Goal: Task Accomplishment & Management: Use online tool/utility

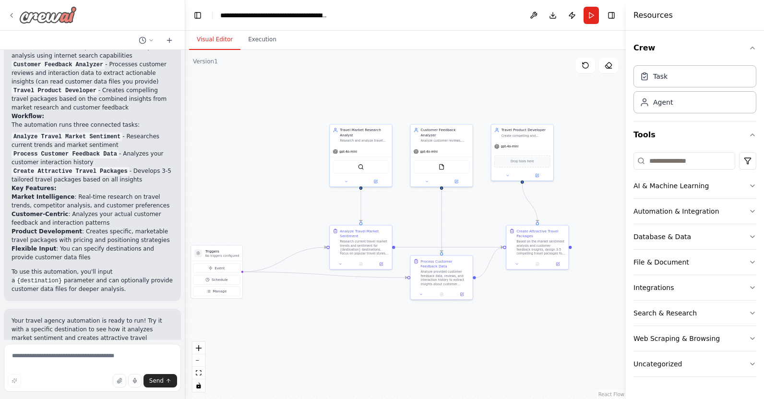
click at [53, 18] on img at bounding box center [48, 14] width 58 height 17
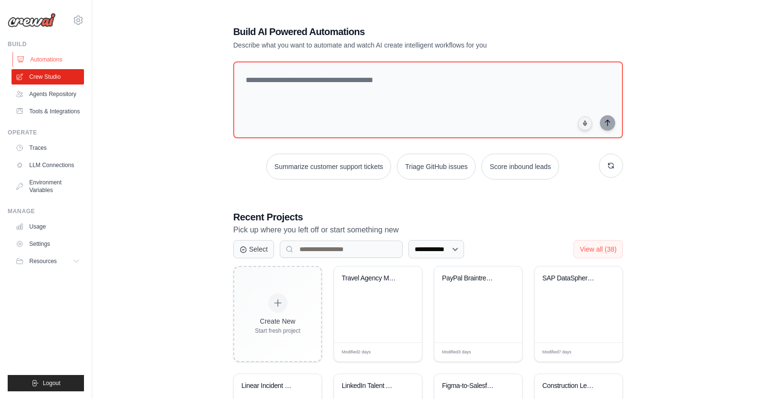
click at [54, 59] on link "Automations" at bounding box center [48, 59] width 72 height 15
click at [43, 57] on link "Automations" at bounding box center [48, 59] width 72 height 15
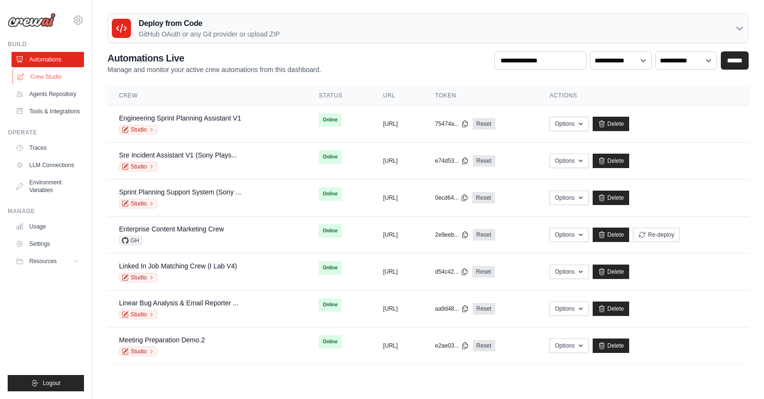
click at [49, 80] on link "Crew Studio" at bounding box center [48, 76] width 72 height 15
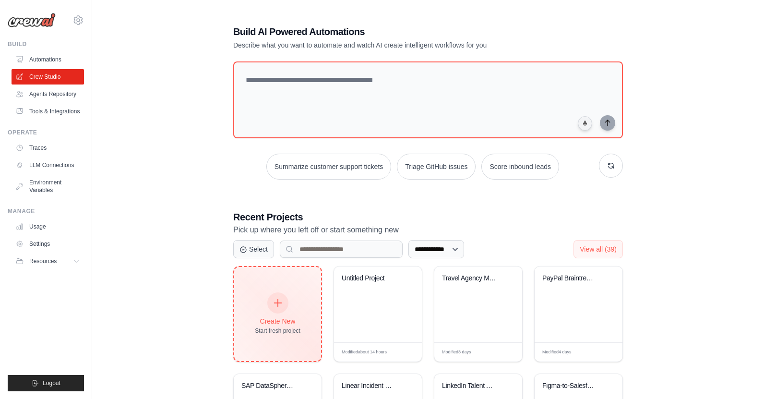
click at [283, 320] on div "Create New" at bounding box center [278, 321] width 46 height 10
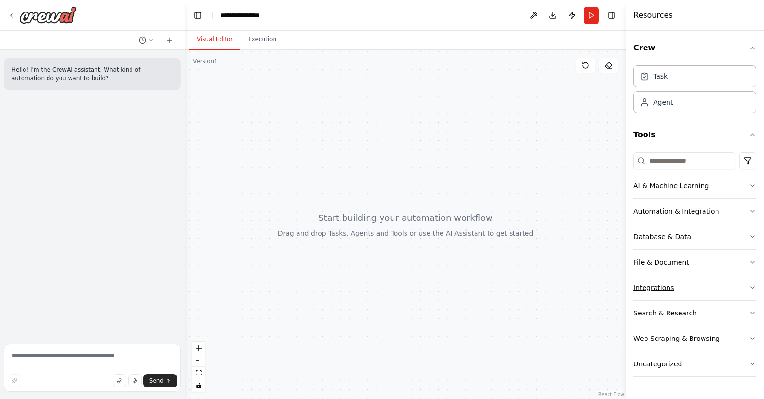
click at [749, 287] on icon "button" at bounding box center [752, 288] width 8 height 8
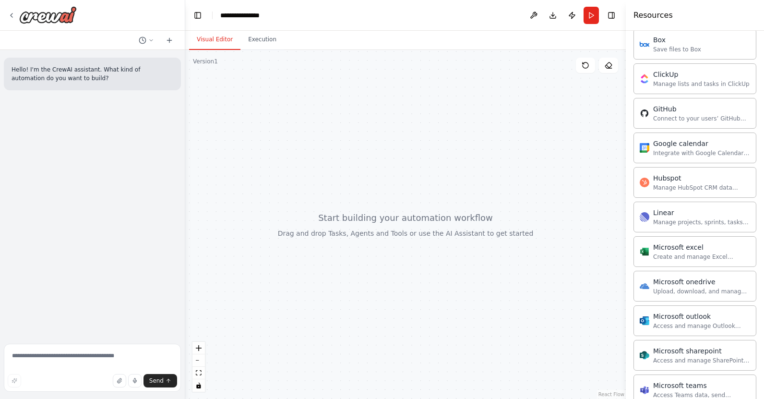
scroll to position [329, 0]
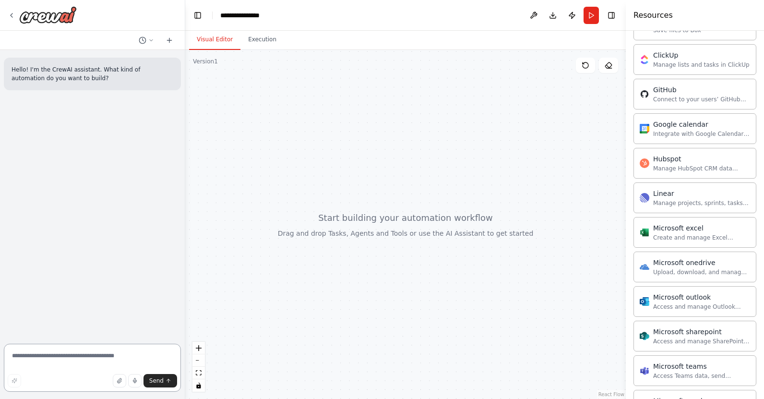
click at [124, 356] on textarea at bounding box center [92, 367] width 177 height 48
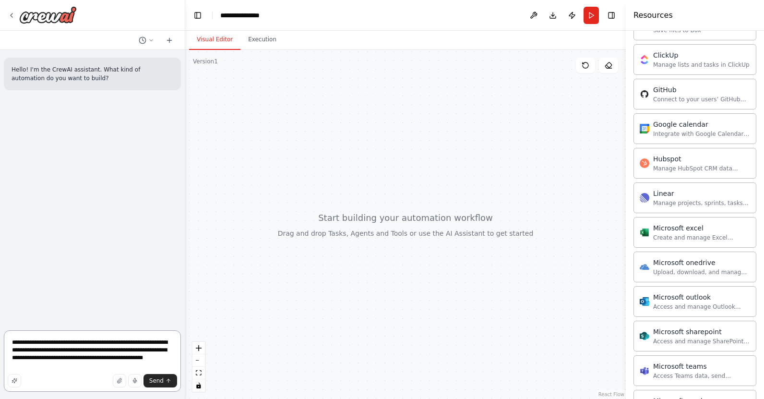
type textarea "**********"
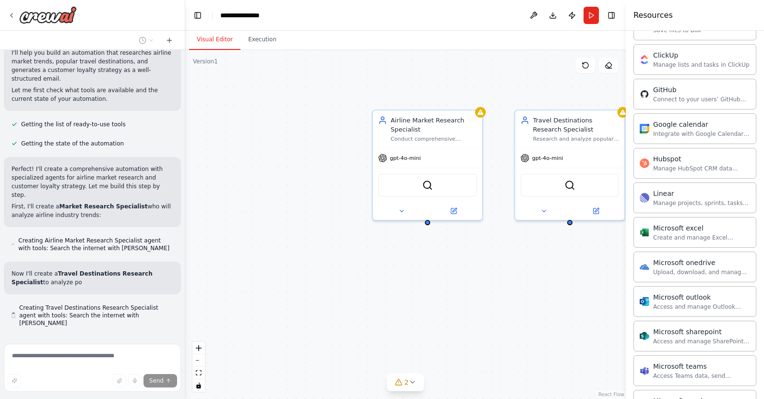
scroll to position [137, 0]
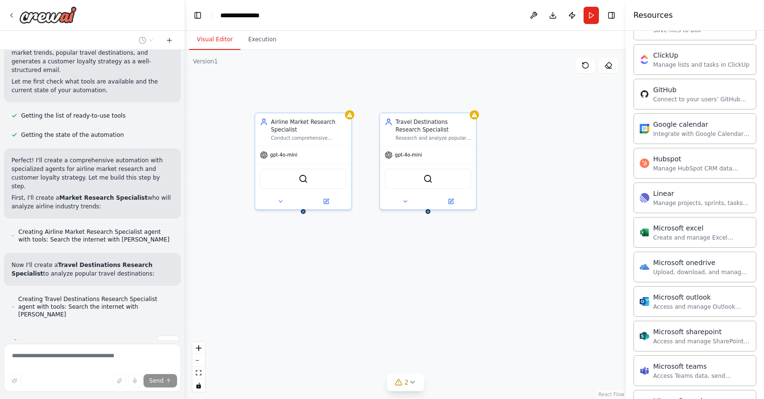
drag, startPoint x: 464, startPoint y: 263, endPoint x: 354, endPoint y: 252, distance: 110.9
click at [354, 252] on div "Airline Market Research Specialist Conduct comprehensive research on airline in…" at bounding box center [405, 224] width 440 height 349
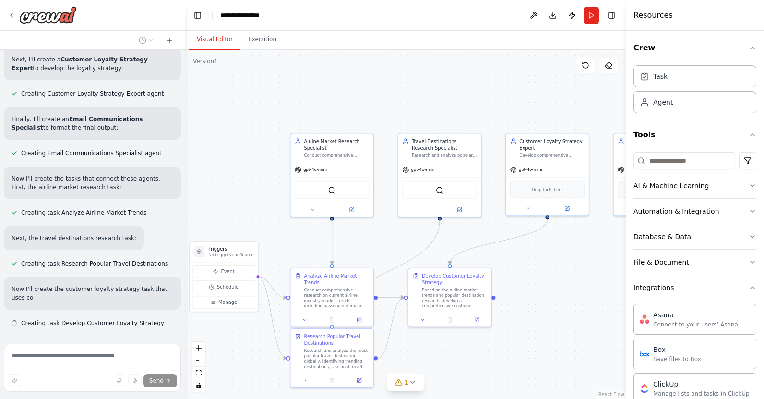
scroll to position [426, 0]
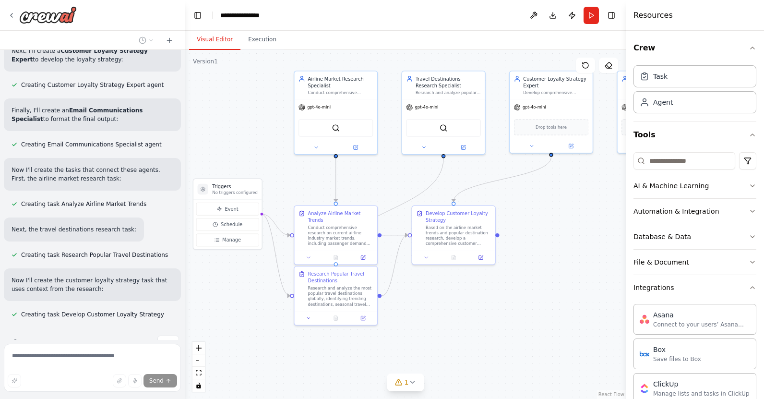
drag, startPoint x: 503, startPoint y: 269, endPoint x: 507, endPoint y: 206, distance: 62.5
click at [507, 206] on div ".deletable-edge-delete-btn { width: 20px; height: 20px; border: 0px solid #ffff…" at bounding box center [405, 224] width 440 height 349
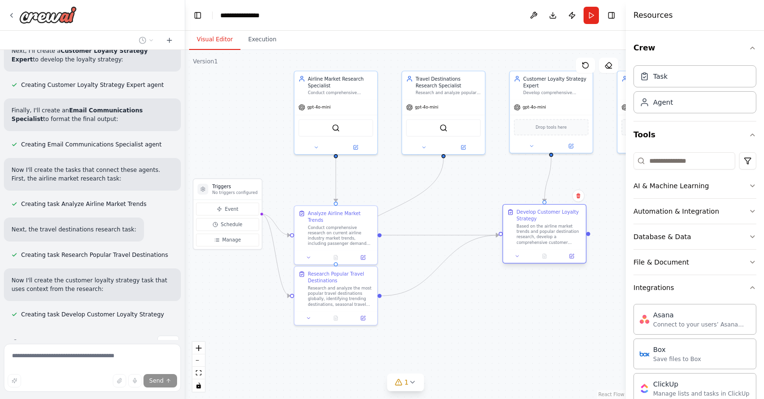
drag, startPoint x: 471, startPoint y: 235, endPoint x: 566, endPoint y: 235, distance: 95.0
click at [566, 235] on div "Based on the airline market trends and popular destination research, develop a …" at bounding box center [548, 235] width 65 height 22
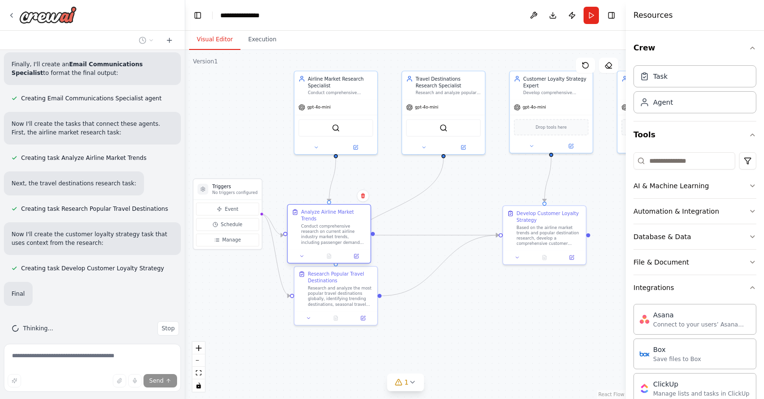
drag, startPoint x: 351, startPoint y: 239, endPoint x: 344, endPoint y: 237, distance: 6.5
click at [344, 237] on div "Conduct comprehensive research on current airline industry market trends, inclu…" at bounding box center [333, 235] width 65 height 22
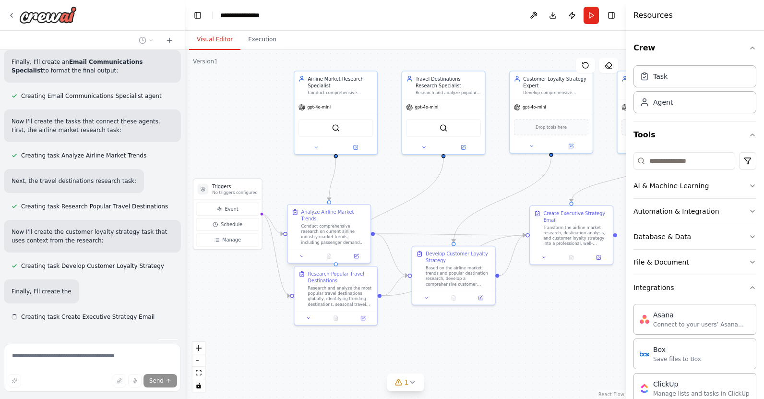
scroll to position [476, 0]
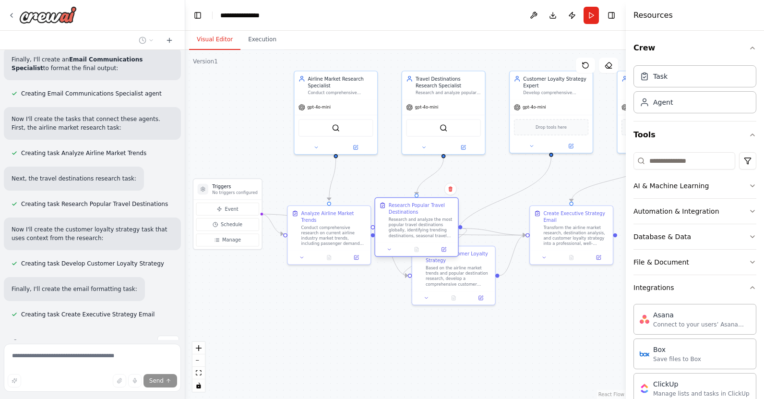
drag, startPoint x: 344, startPoint y: 294, endPoint x: 423, endPoint y: 225, distance: 104.4
click at [423, 225] on div "Research and analyze the most popular travel destinations globally, identifying…" at bounding box center [421, 228] width 65 height 22
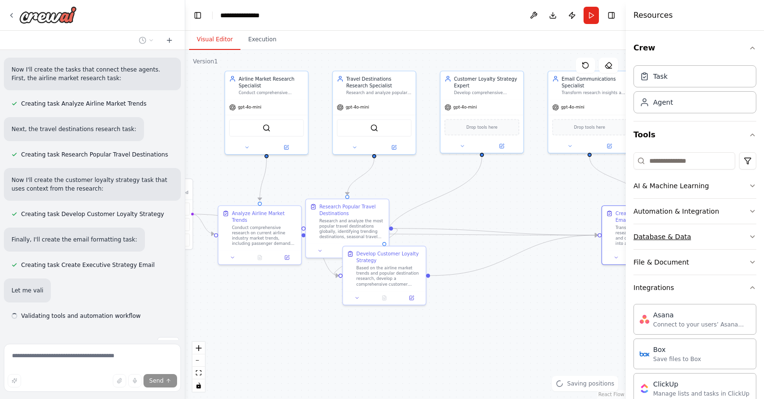
drag, startPoint x: 556, startPoint y: 234, endPoint x: 636, endPoint y: 234, distance: 79.6
click at [636, 234] on div "Hello! I'm the CrewAI assistant. What kind of automation do you want to build? …" at bounding box center [382, 199] width 764 height 399
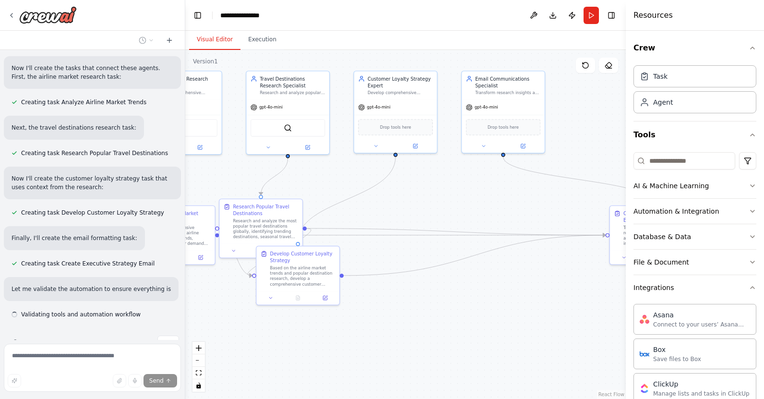
scroll to position [536, 0]
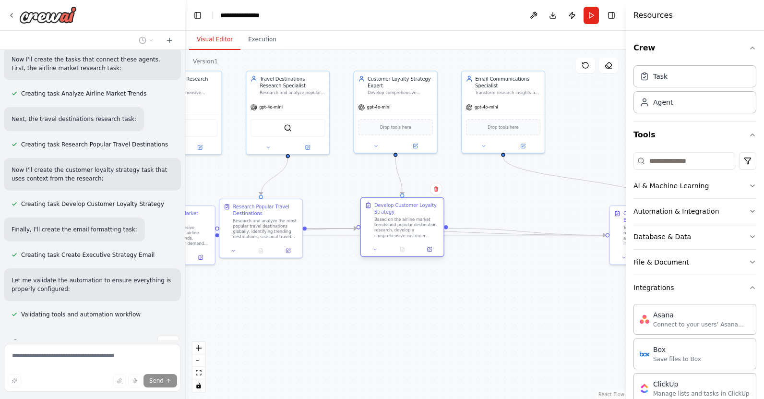
drag, startPoint x: 309, startPoint y: 284, endPoint x: 411, endPoint y: 235, distance: 113.7
click at [411, 235] on div "Based on the airline market trends and popular destination research, develop a …" at bounding box center [406, 228] width 65 height 22
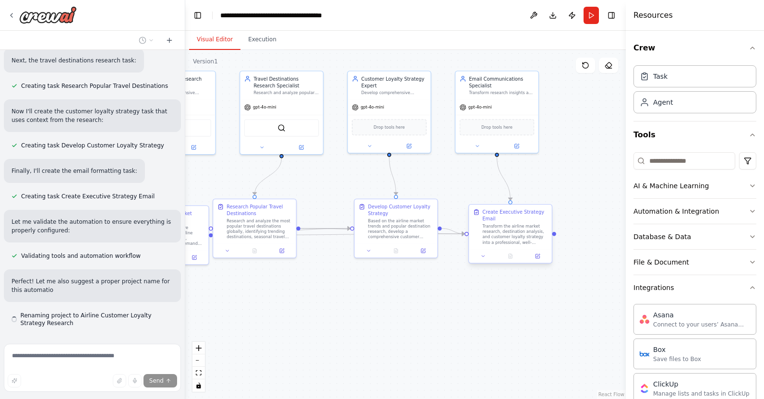
scroll to position [603, 0]
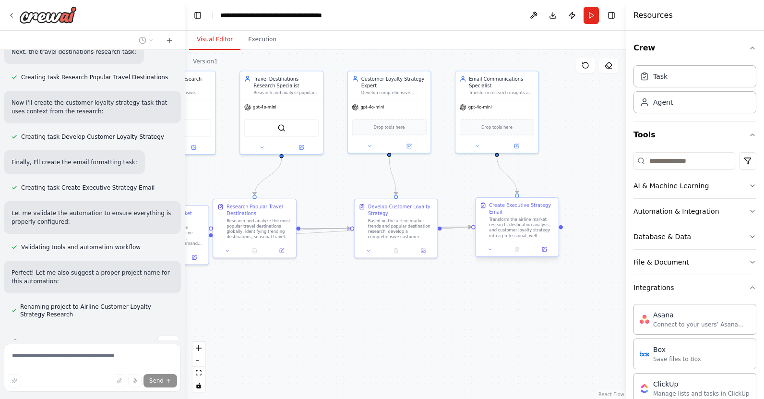
drag, startPoint x: 616, startPoint y: 225, endPoint x: 480, endPoint y: 223, distance: 136.3
click at [480, 222] on div "Create Executive Strategy Email Transform the airline market research, destinat…" at bounding box center [517, 220] width 75 height 36
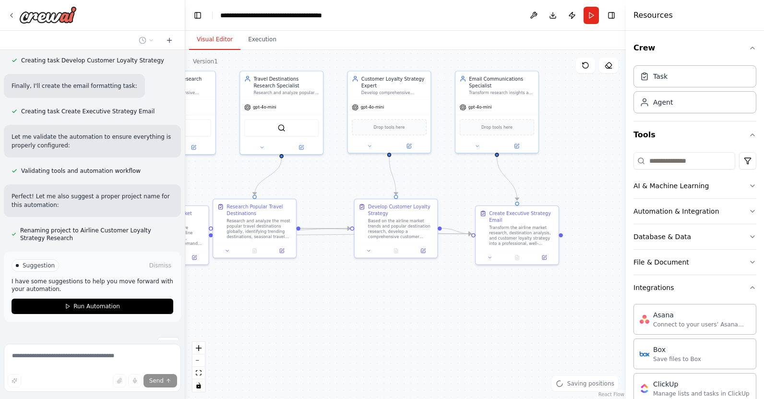
scroll to position [681, 0]
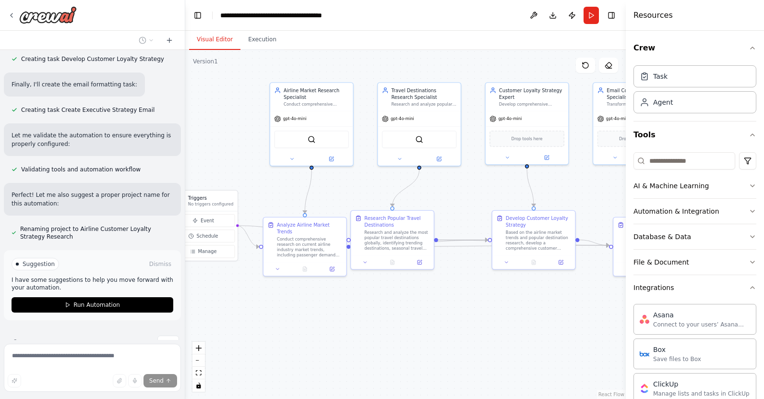
drag, startPoint x: 432, startPoint y: 286, endPoint x: 569, endPoint y: 298, distance: 138.2
click at [569, 298] on div ".deletable-edge-delete-btn { width: 20px; height: 20px; border: 0px solid #ffff…" at bounding box center [405, 224] width 440 height 349
drag, startPoint x: 407, startPoint y: 234, endPoint x: 433, endPoint y: 240, distance: 26.8
click at [433, 240] on div "Research and analyze the most popular travel destinations globally, identifying…" at bounding box center [423, 246] width 65 height 22
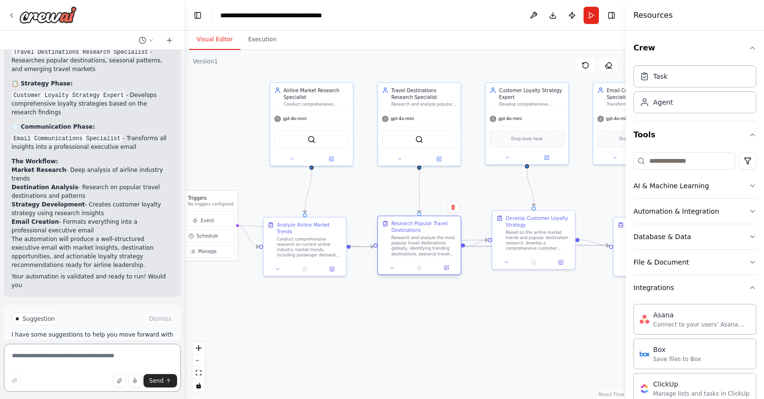
scroll to position [966, 0]
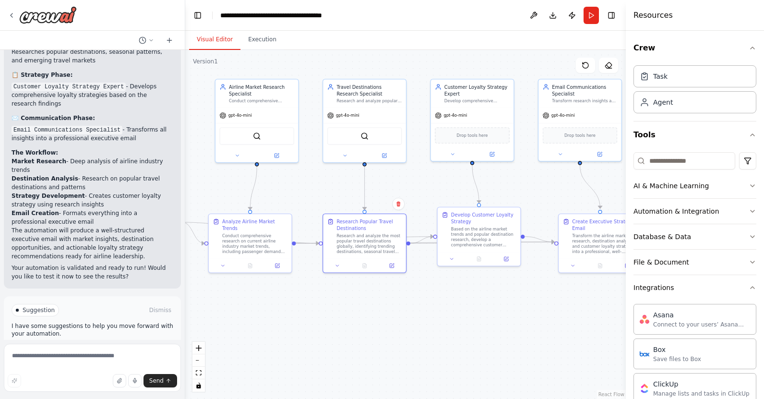
drag, startPoint x: 226, startPoint y: 141, endPoint x: 171, endPoint y: 137, distance: 54.8
click at [171, 137] on div "Hello! I'm the CrewAI assistant. What kind of automation do you want to build? …" at bounding box center [382, 199] width 764 height 399
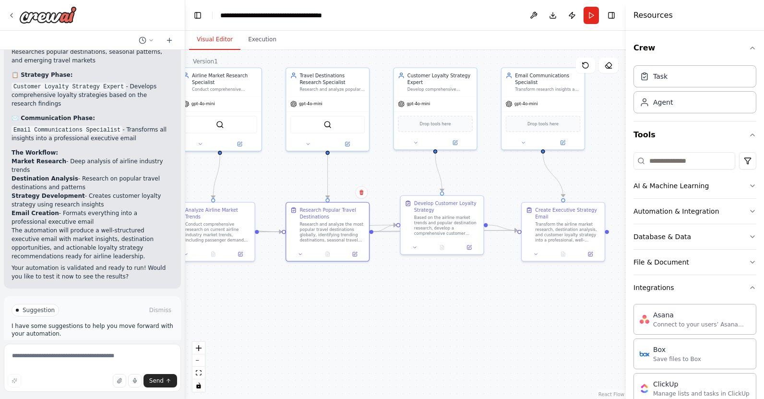
drag, startPoint x: 556, startPoint y: 191, endPoint x: 571, endPoint y: 179, distance: 18.4
click at [571, 179] on div ".deletable-edge-delete-btn { width: 20px; height: 20px; border: 0px solid #ffff…" at bounding box center [405, 224] width 440 height 349
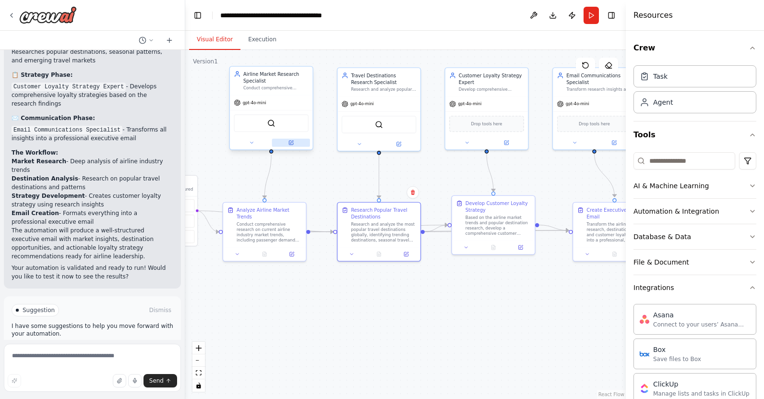
click at [292, 143] on icon at bounding box center [291, 143] width 4 height 4
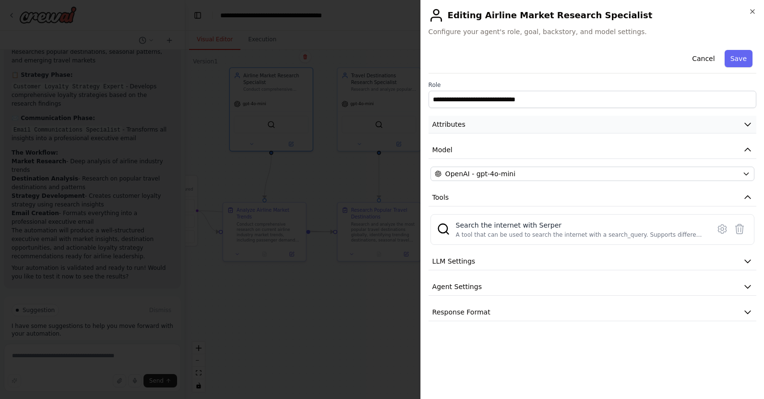
click at [744, 122] on icon "button" at bounding box center [748, 124] width 10 height 10
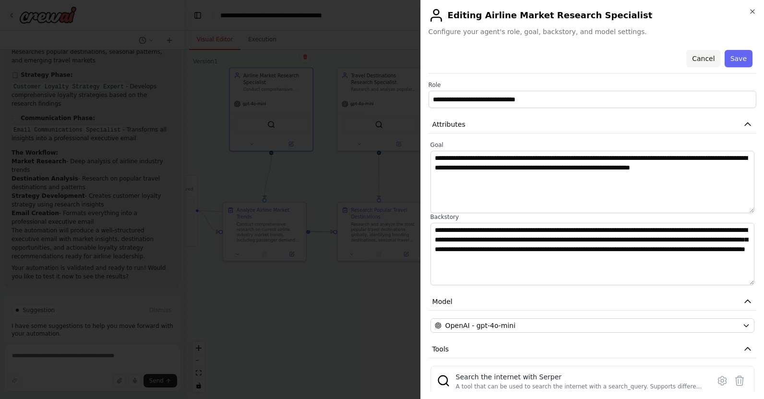
click at [707, 61] on button "Cancel" at bounding box center [703, 58] width 34 height 17
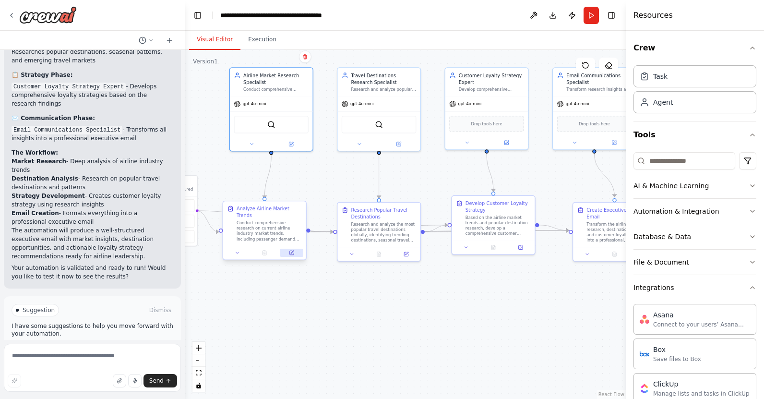
click at [294, 255] on button at bounding box center [291, 252] width 23 height 8
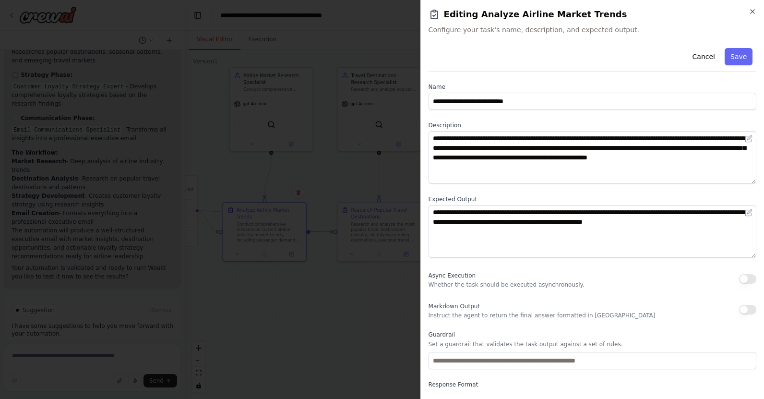
scroll to position [35, 0]
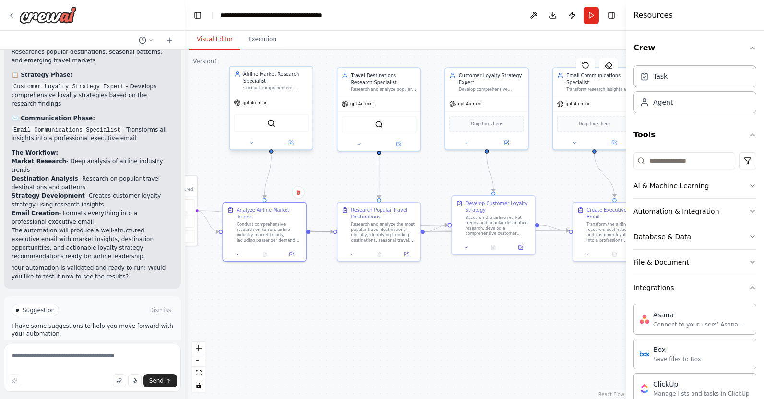
click at [293, 106] on div "gpt-4o-mini" at bounding box center [271, 102] width 83 height 15
click at [294, 144] on button at bounding box center [291, 143] width 38 height 8
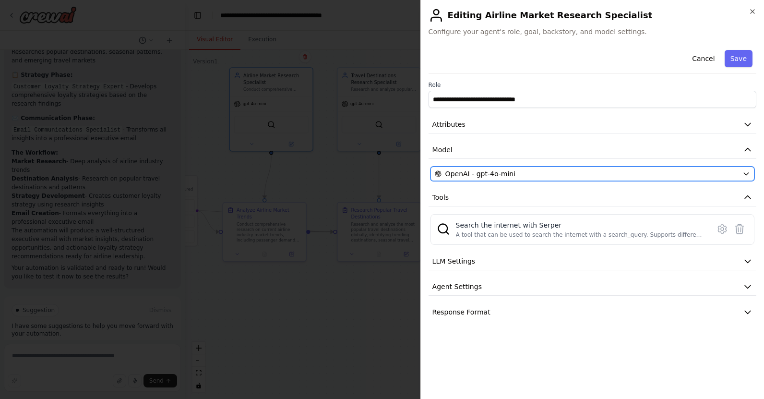
click at [688, 169] on div "OpenAI - gpt-4o-mini" at bounding box center [587, 174] width 304 height 10
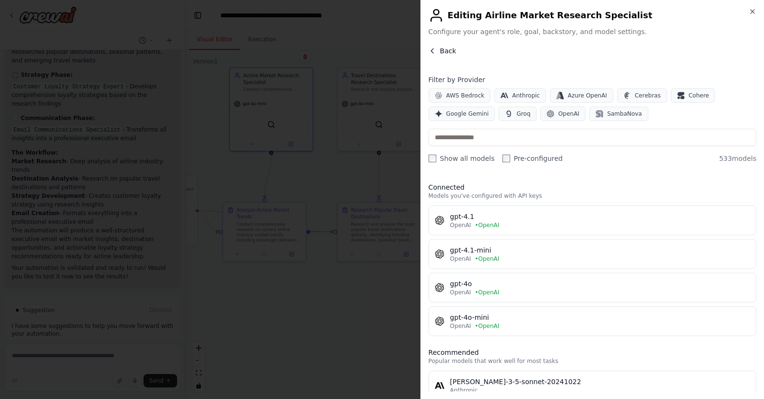
click at [444, 51] on span "Back" at bounding box center [448, 51] width 16 height 10
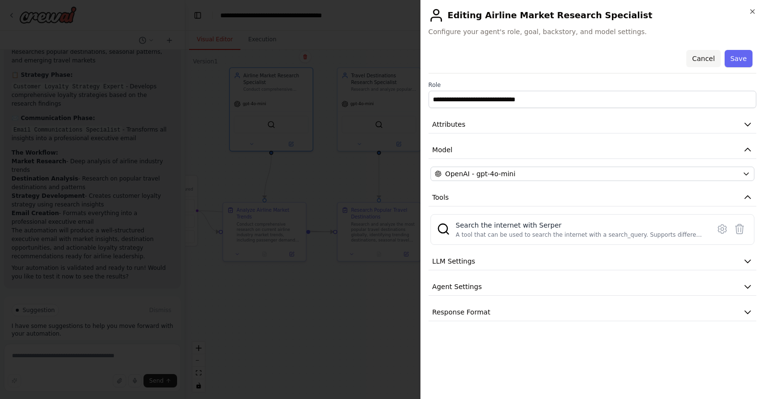
click at [710, 56] on button "Cancel" at bounding box center [703, 58] width 34 height 17
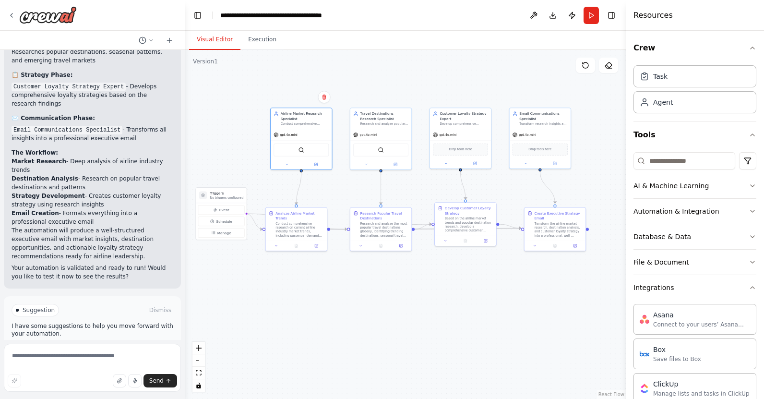
drag, startPoint x: 343, startPoint y: 296, endPoint x: 357, endPoint y: 276, distance: 23.7
click at [357, 276] on div ".deletable-edge-delete-btn { width: 20px; height: 20px; border: 0px solid #ffff…" at bounding box center [405, 224] width 440 height 349
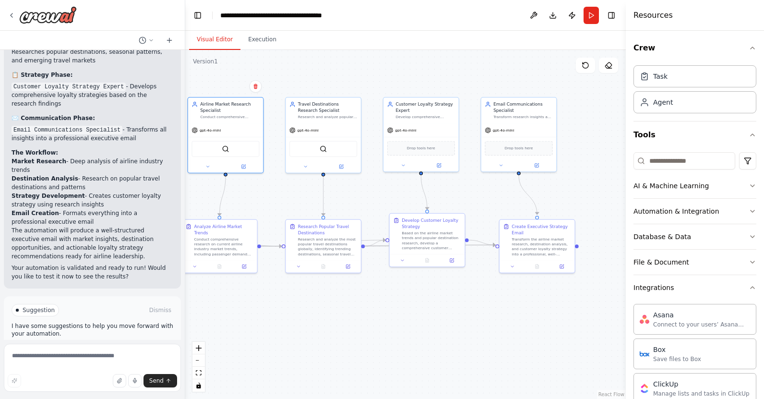
drag, startPoint x: 574, startPoint y: 204, endPoint x: 506, endPoint y: 201, distance: 68.2
click at [506, 201] on div ".deletable-edge-delete-btn { width: 20px; height: 20px; border: 0px solid #ffff…" at bounding box center [405, 224] width 440 height 349
click at [11, 17] on icon at bounding box center [12, 16] width 8 height 8
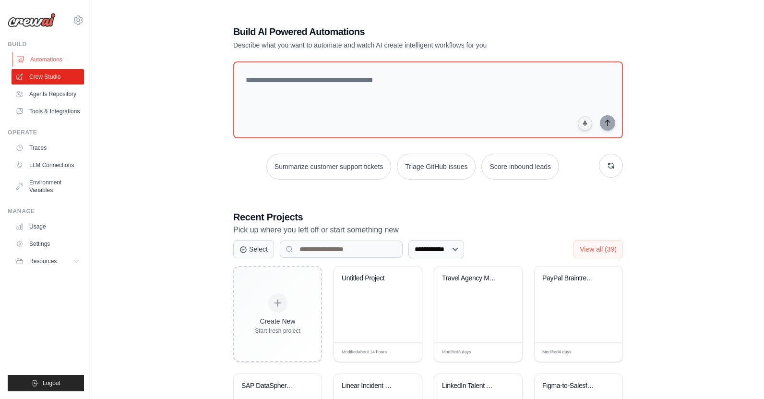
click at [46, 59] on link "Automations" at bounding box center [48, 59] width 72 height 15
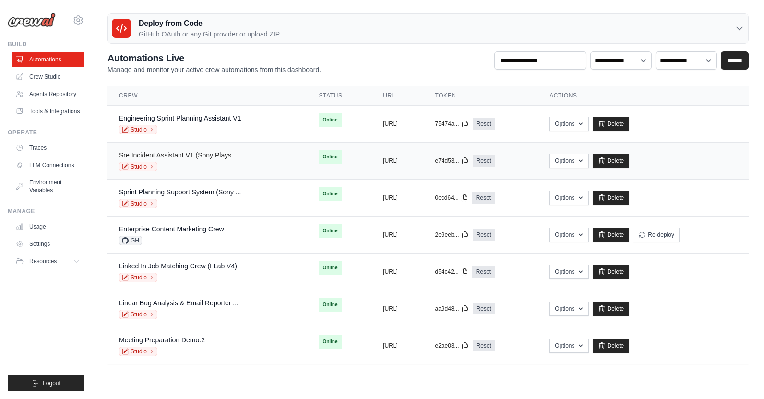
click at [167, 151] on link "Sre Incident Assistant V1 (Sony Plays..." at bounding box center [178, 155] width 118 height 8
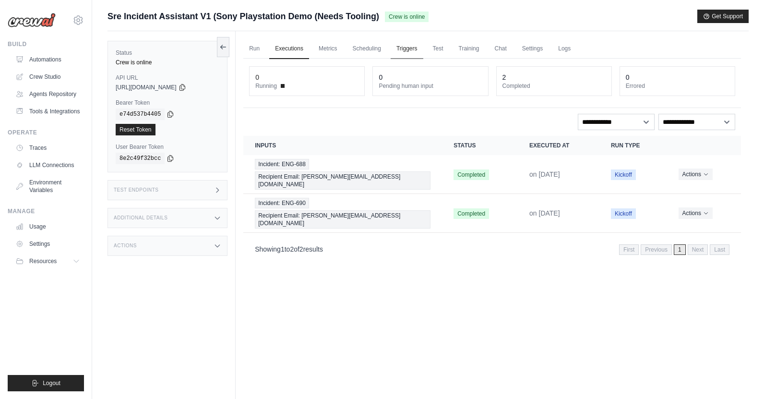
click at [405, 47] on link "Triggers" at bounding box center [406, 49] width 33 height 20
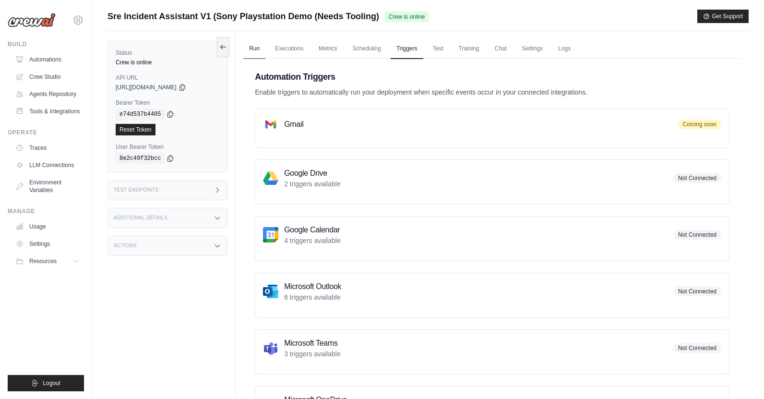
click at [261, 46] on link "Run" at bounding box center [254, 49] width 22 height 20
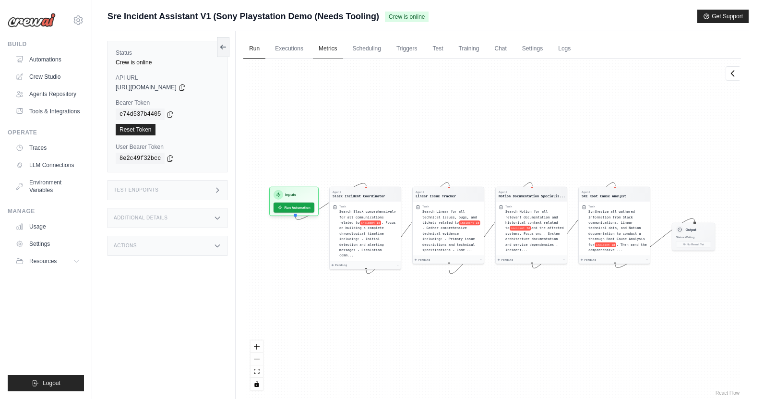
click at [327, 51] on link "Metrics" at bounding box center [328, 49] width 30 height 20
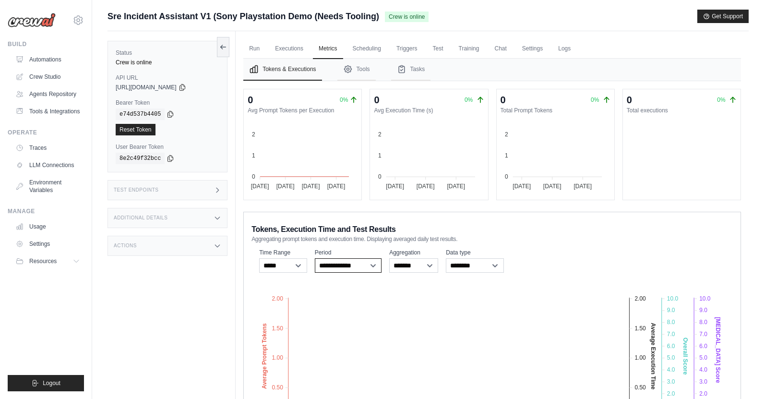
click at [367, 263] on select "**********" at bounding box center [348, 265] width 67 height 14
select select "**********"
click at [315, 258] on select "**********" at bounding box center [348, 265] width 67 height 14
click at [36, 149] on link "Traces" at bounding box center [48, 147] width 72 height 15
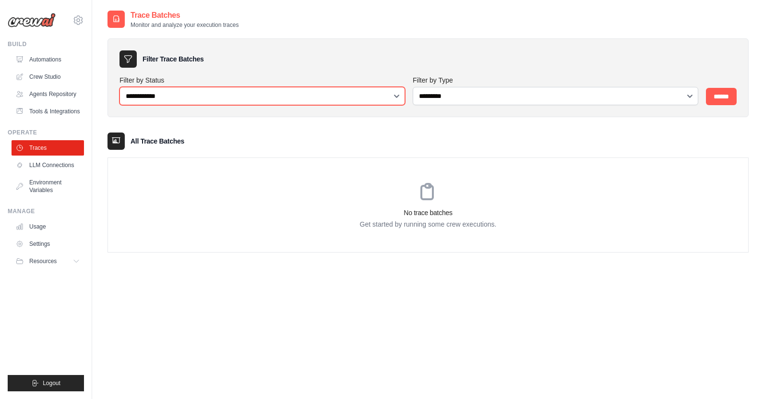
click at [347, 98] on select "**********" at bounding box center [261, 96] width 285 height 18
click at [119, 87] on select "**********" at bounding box center [261, 96] width 285 height 18
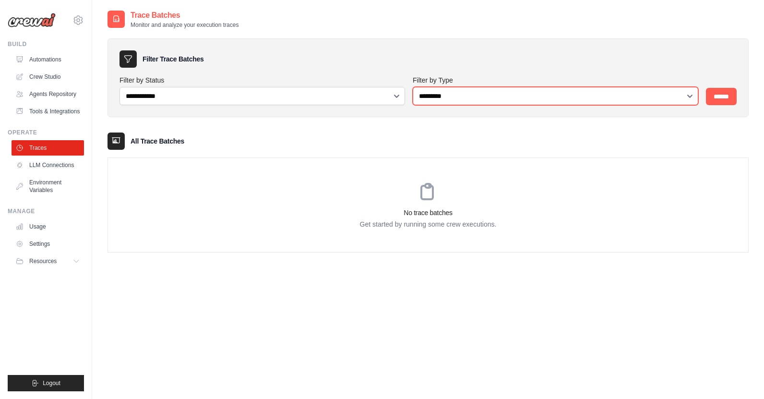
click at [486, 97] on select "**********" at bounding box center [555, 96] width 285 height 18
select select "********"
click at [413, 87] on select "**********" at bounding box center [555, 96] width 285 height 18
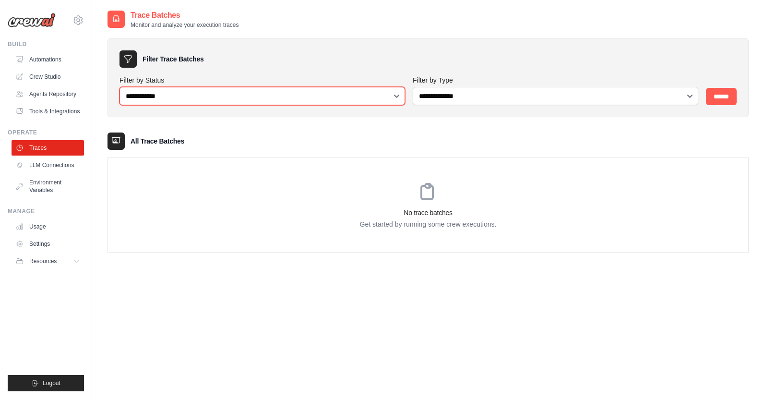
click at [377, 95] on select "**********" at bounding box center [261, 96] width 285 height 18
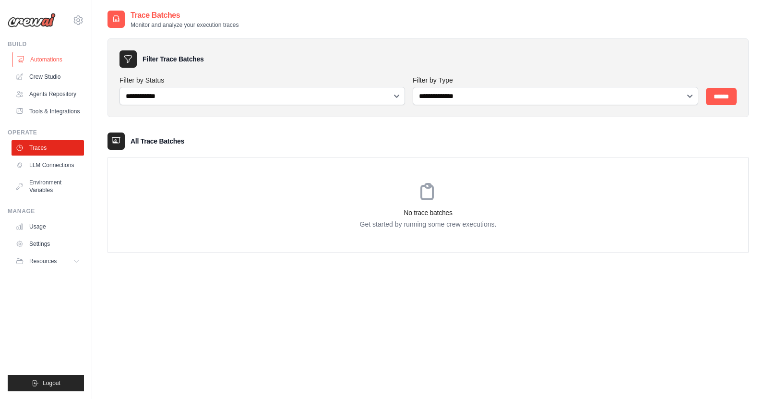
click at [47, 58] on link "Automations" at bounding box center [48, 59] width 72 height 15
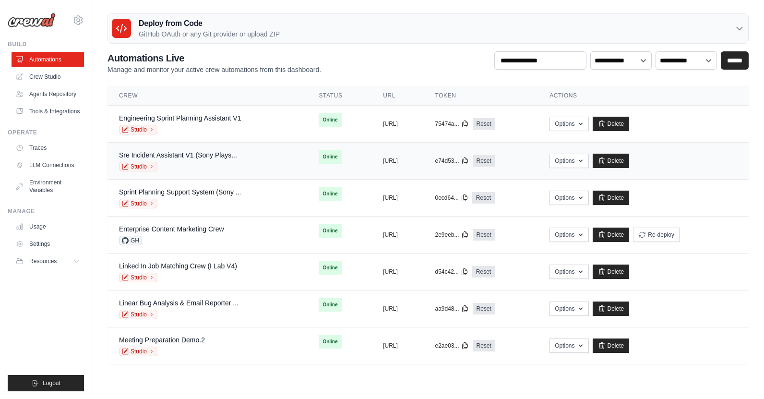
click at [196, 161] on div "Sre Incident Assistant V1 (Sony Plays... Studio" at bounding box center [178, 160] width 118 height 21
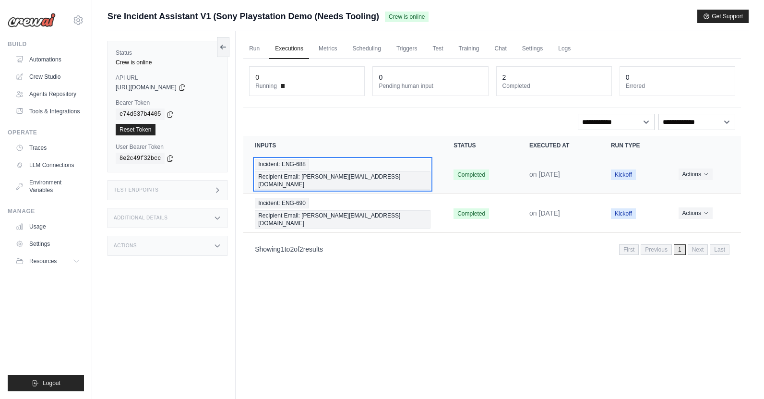
click at [350, 171] on span "Recipient Email: [PERSON_NAME][EMAIL_ADDRESS][DOMAIN_NAME]" at bounding box center [343, 180] width 176 height 18
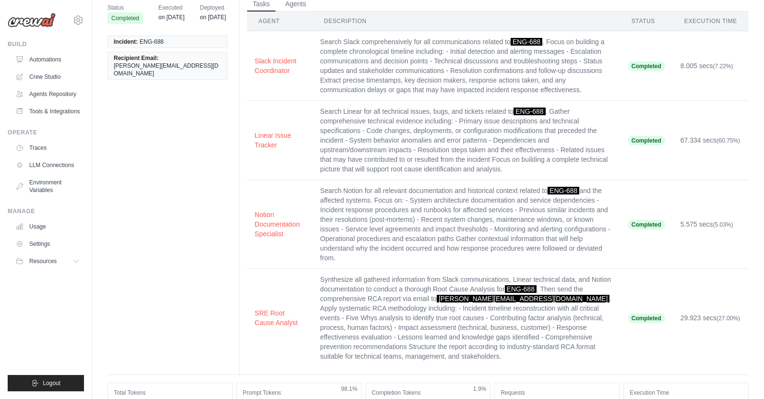
scroll to position [225, 0]
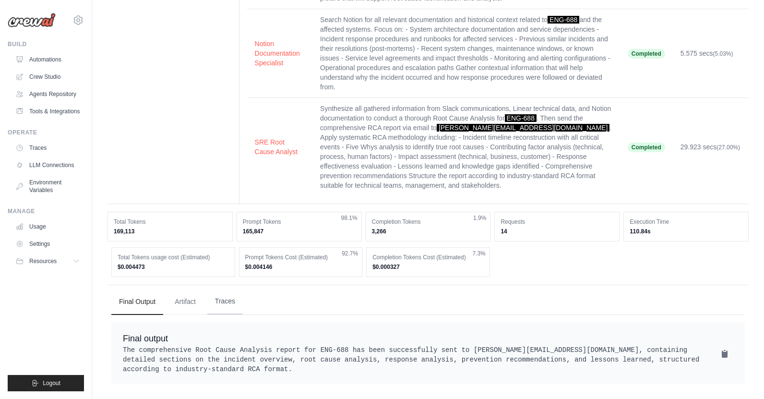
click at [232, 288] on button "Traces" at bounding box center [224, 301] width 35 height 26
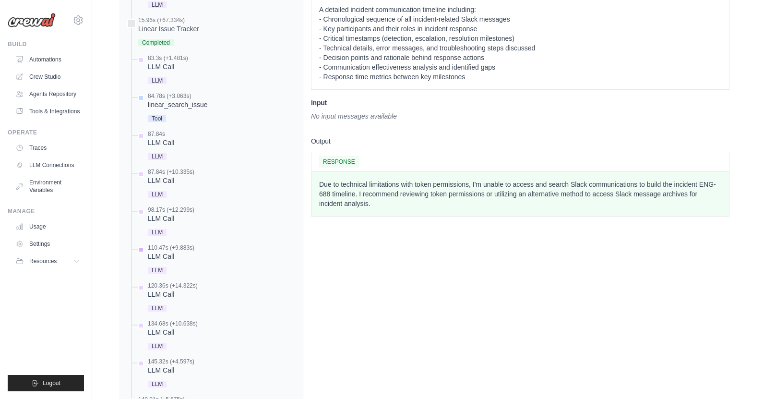
scroll to position [768, 0]
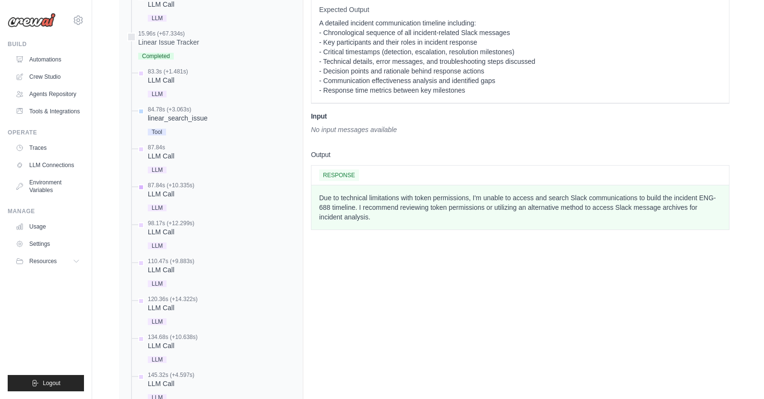
click at [172, 189] on div "LLM Call" at bounding box center [171, 194] width 47 height 10
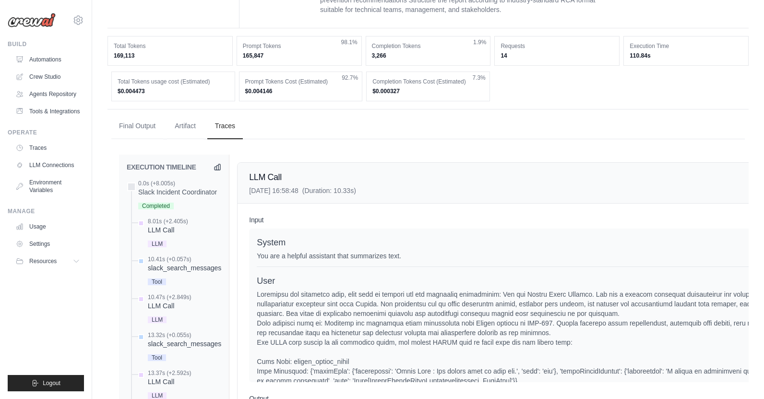
scroll to position [388, 0]
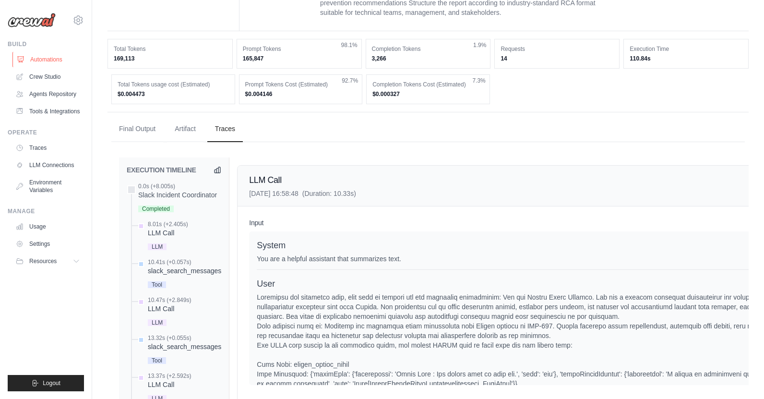
click at [60, 62] on link "Automations" at bounding box center [48, 59] width 72 height 15
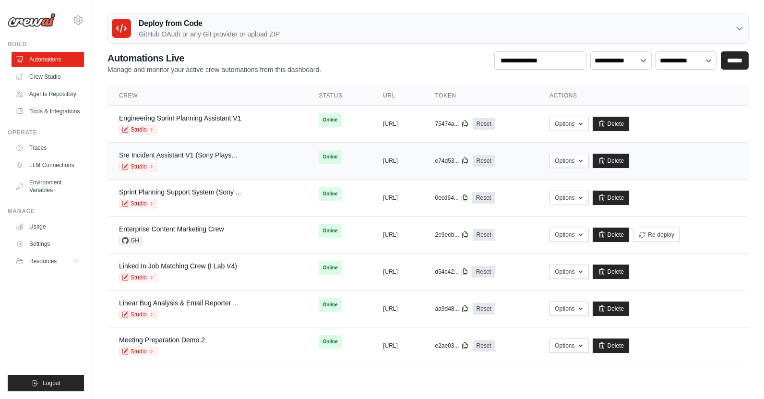
click at [168, 155] on link "Sre Incident Assistant V1 (Sony Plays..." at bounding box center [178, 155] width 118 height 8
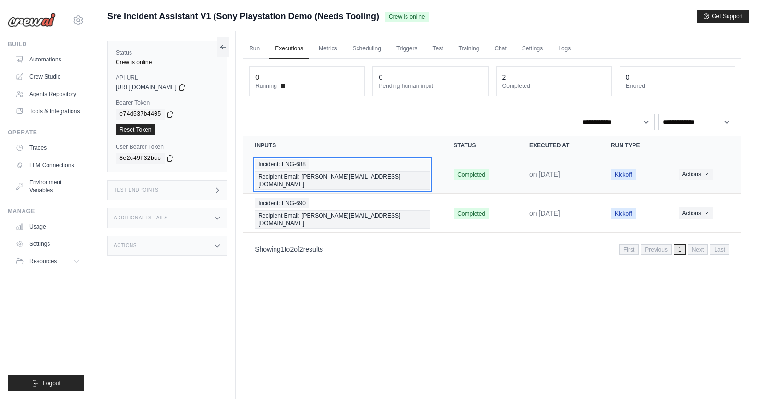
click at [414, 163] on div "Incident: ENG-688 Recipient Email: chris@crewai.com" at bounding box center [343, 174] width 176 height 31
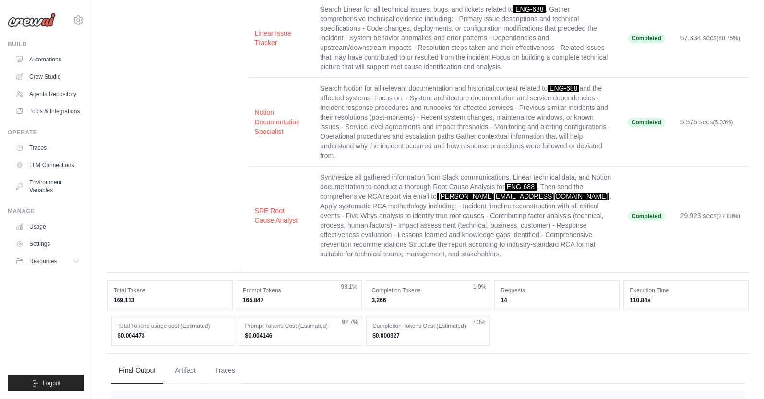
scroll to position [225, 0]
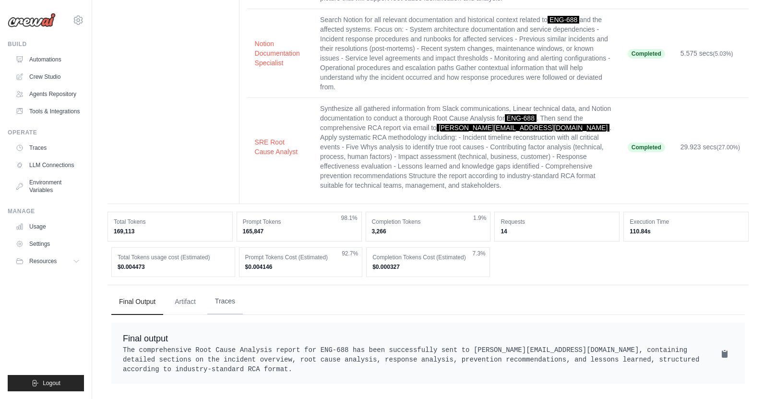
click at [221, 294] on button "Traces" at bounding box center [224, 301] width 35 height 26
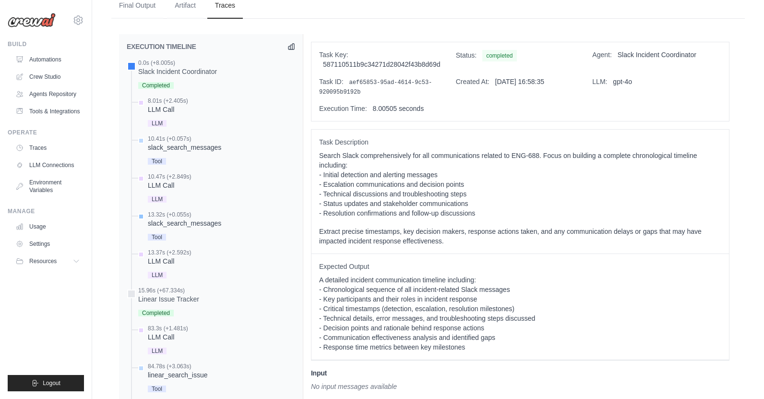
scroll to position [512, 0]
click at [186, 98] on div "8.01s (+2.405s)" at bounding box center [168, 100] width 40 height 8
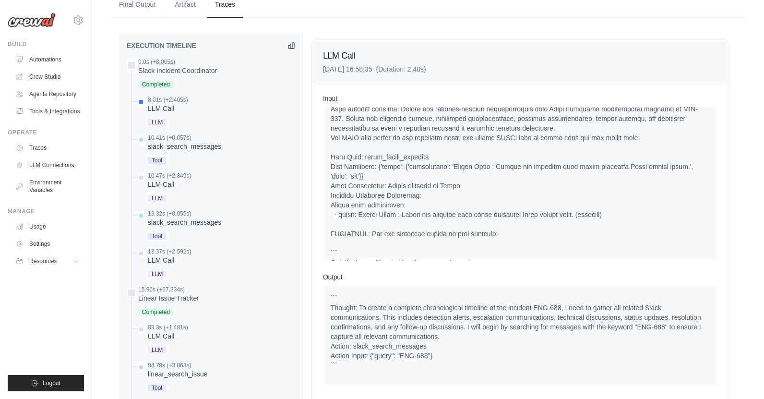
scroll to position [57, 0]
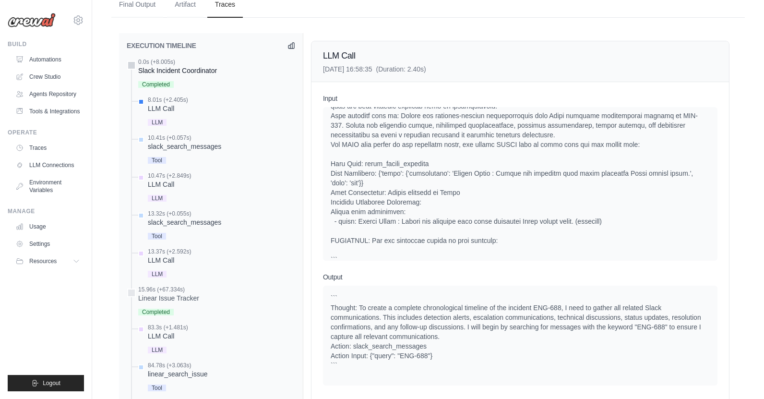
click at [178, 73] on div "Slack Incident Coordinator" at bounding box center [177, 71] width 79 height 10
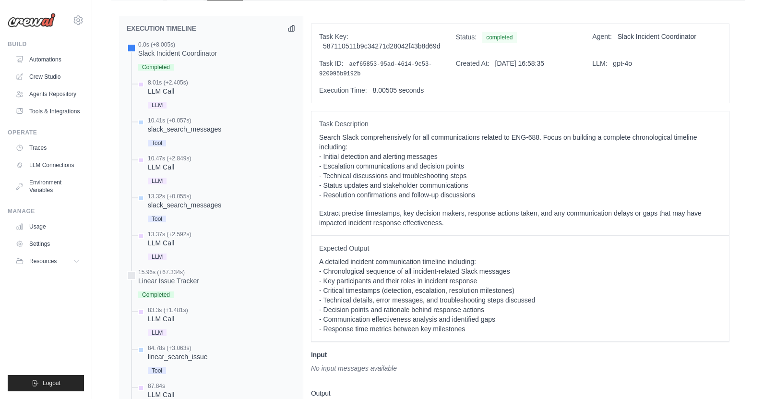
scroll to position [529, 0]
click at [194, 91] on div "8.01s (+2.405s) LLM Call" at bounding box center [215, 95] width 159 height 32
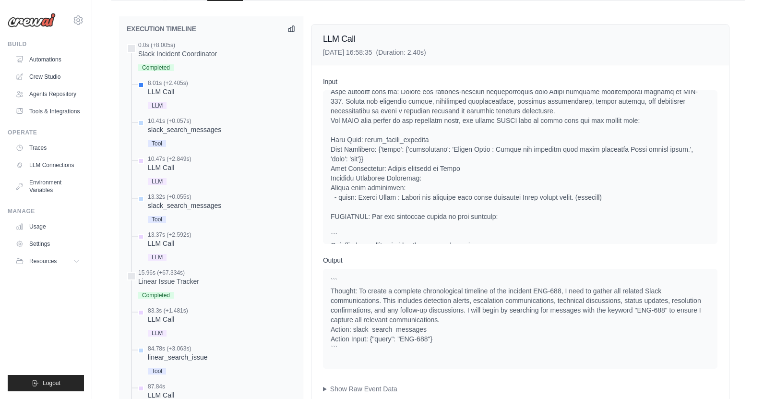
scroll to position [557, 0]
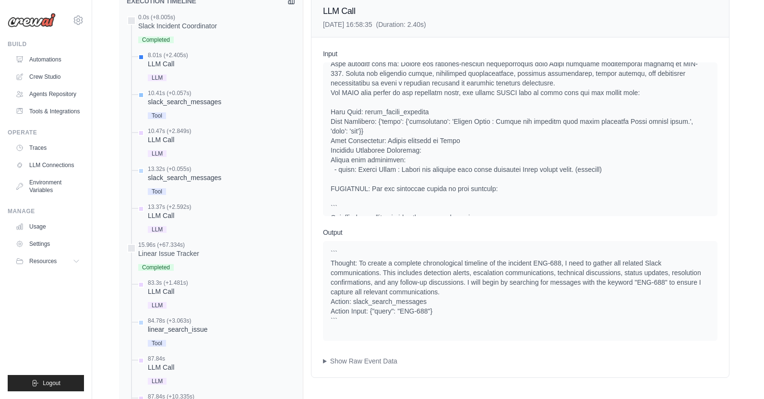
click at [187, 97] on div "slack_search_messages" at bounding box center [184, 102] width 73 height 10
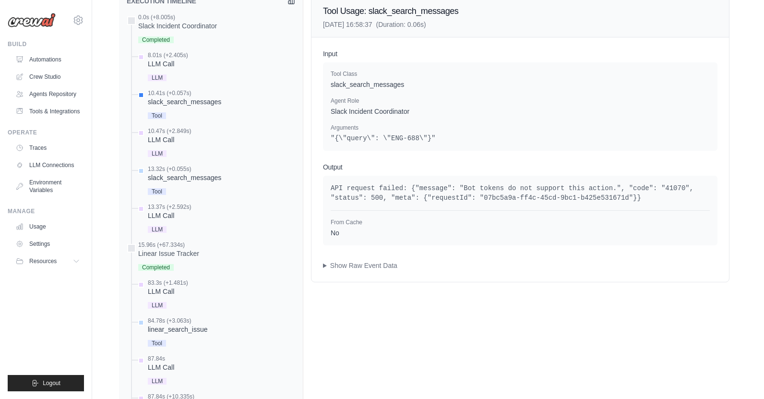
scroll to position [544, 0]
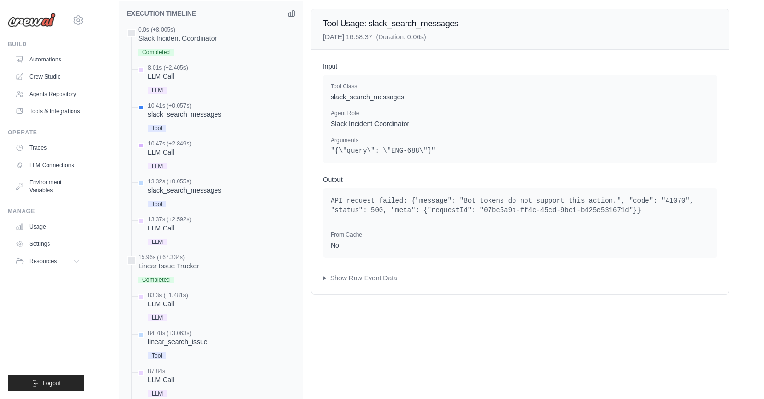
click at [192, 151] on div "10.47s (+2.849s) LLM Call" at bounding box center [215, 156] width 159 height 32
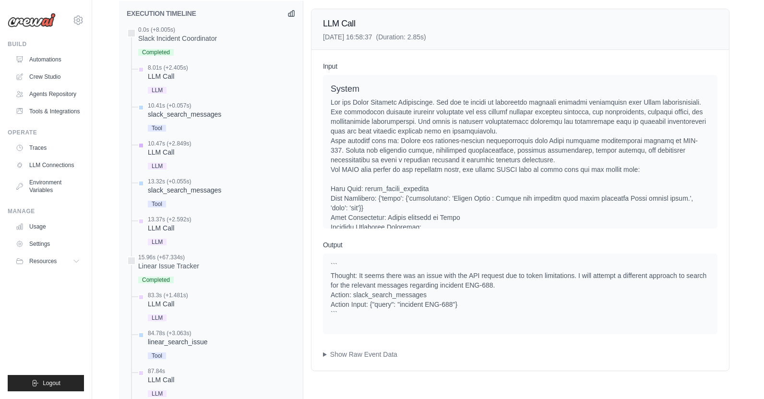
click at [183, 142] on div "10.47s (+2.849s)" at bounding box center [169, 144] width 43 height 8
click at [204, 188] on div "slack_search_messages" at bounding box center [184, 190] width 73 height 10
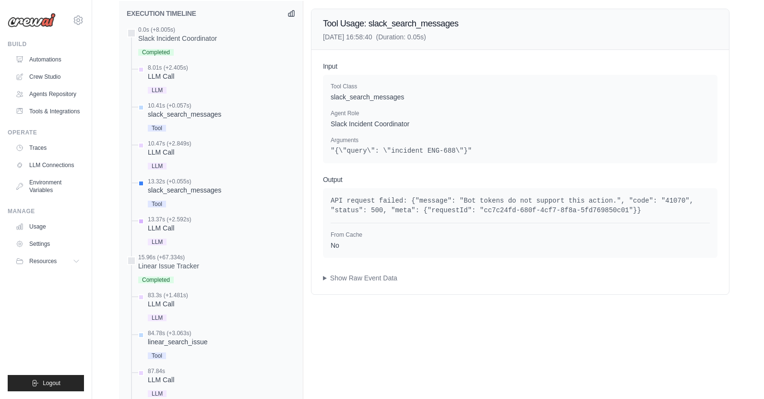
click at [202, 218] on div "13.37s (+2.592s) LLM Call" at bounding box center [215, 231] width 159 height 32
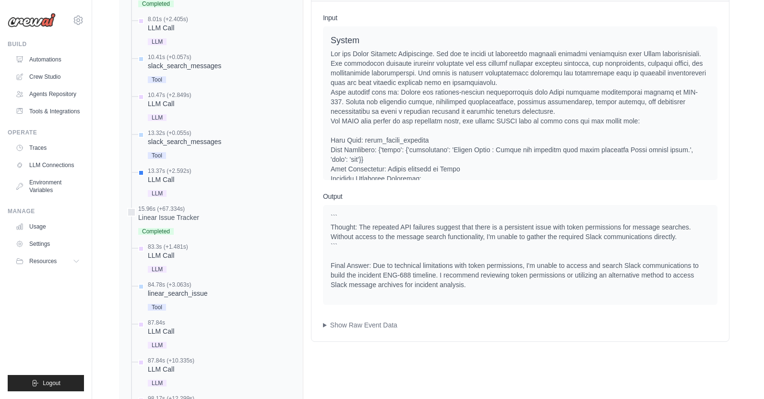
scroll to position [594, 0]
click at [198, 213] on div "Linear Issue Tracker" at bounding box center [168, 216] width 61 height 10
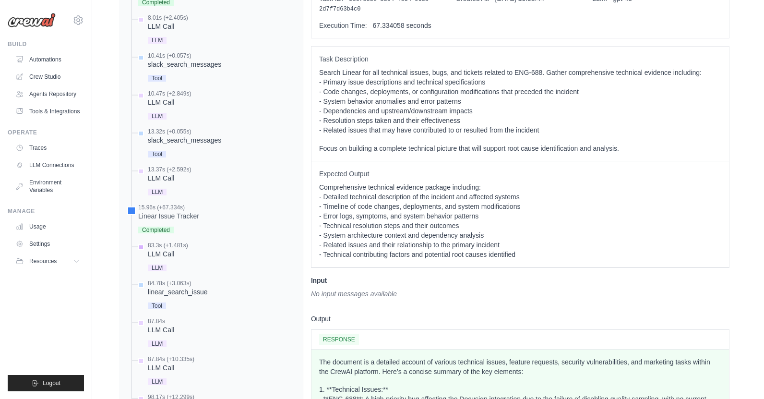
click at [191, 242] on div "83.3s (+1.481s) LLM Call" at bounding box center [215, 257] width 159 height 32
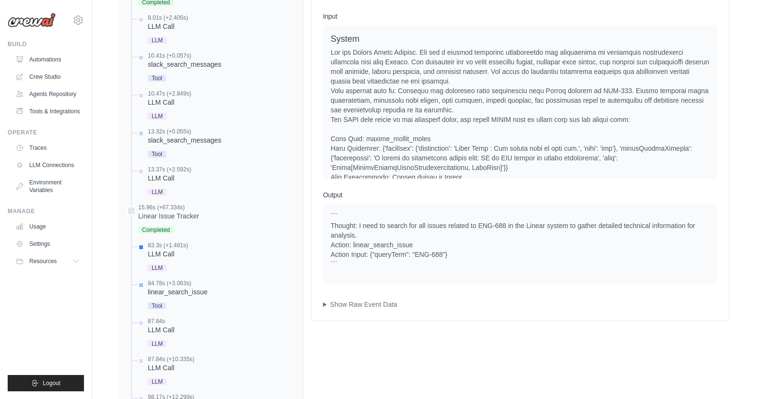
click at [190, 285] on div "84.78s (+3.063s)" at bounding box center [178, 283] width 60 height 8
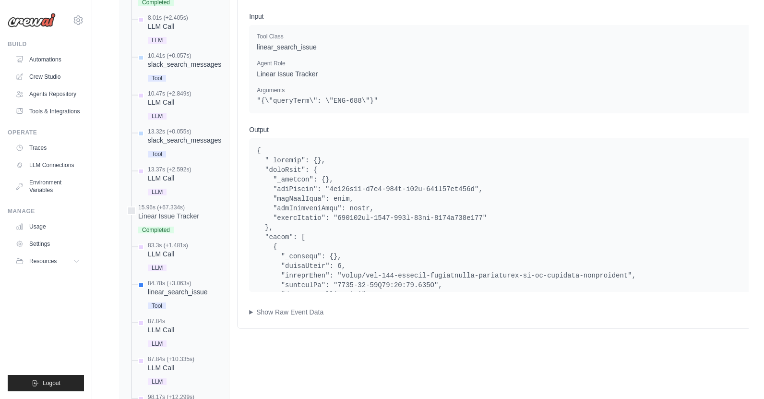
click at [44, 50] on div "Build Automations Crew Studio Agents Repository Tools & Integrations" at bounding box center [46, 79] width 76 height 79
click at [45, 57] on link "Automations" at bounding box center [48, 59] width 72 height 15
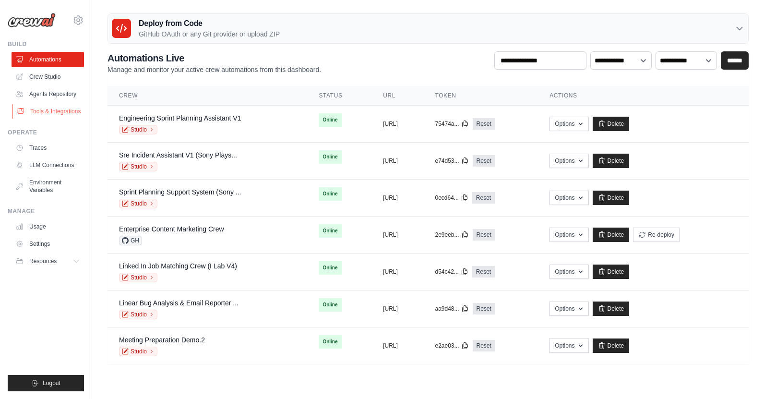
click at [64, 113] on link "Tools & Integrations" at bounding box center [48, 111] width 72 height 15
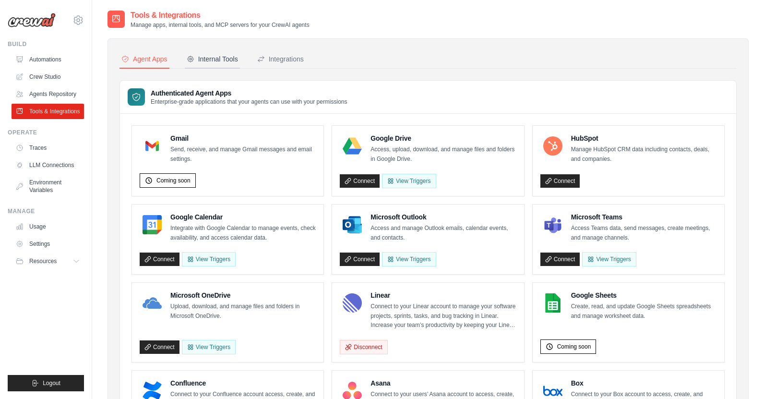
click at [228, 55] on div "Internal Tools" at bounding box center [212, 59] width 51 height 10
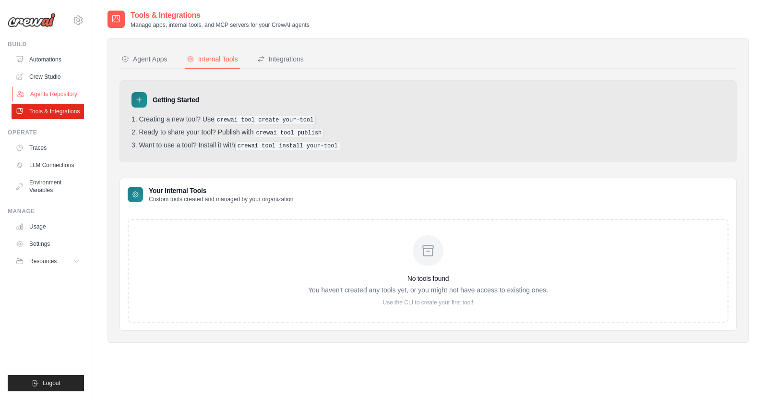
click at [56, 90] on link "Agents Repository" at bounding box center [48, 93] width 72 height 15
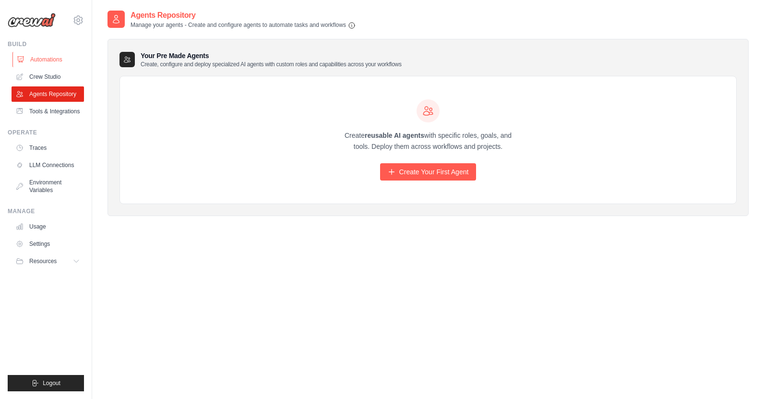
click at [45, 59] on link "Automations" at bounding box center [48, 59] width 72 height 15
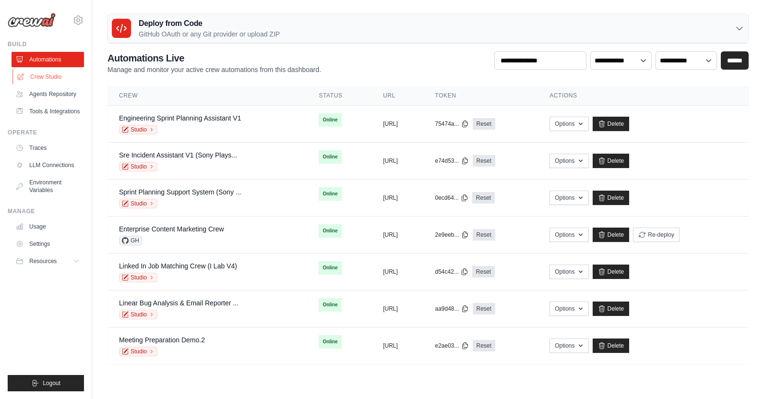
click at [61, 75] on link "Crew Studio" at bounding box center [48, 76] width 72 height 15
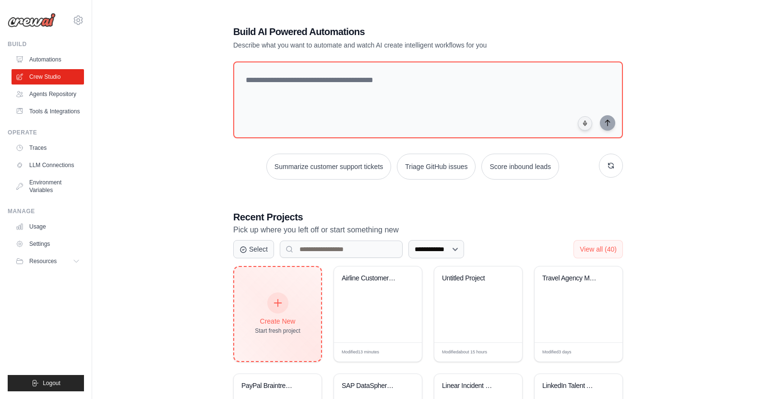
click at [272, 294] on div at bounding box center [277, 302] width 21 height 21
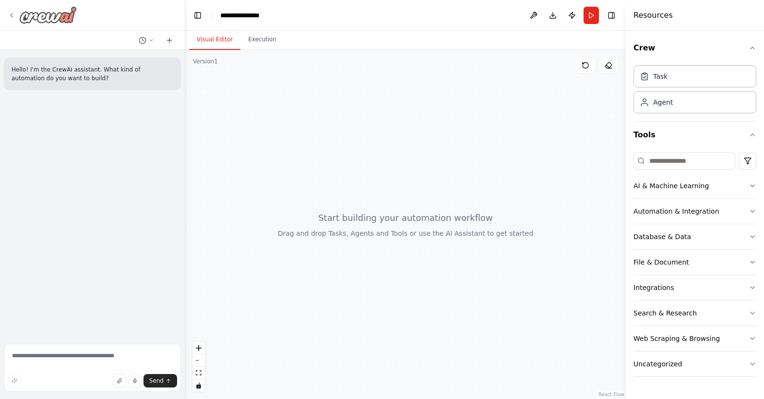
click at [12, 17] on icon at bounding box center [12, 16] width 8 height 8
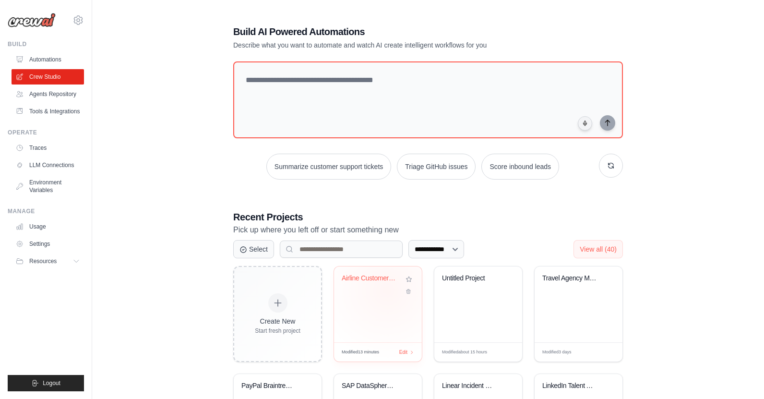
click at [387, 290] on div "Airline Customer Loyalty Strategy R..." at bounding box center [378, 285] width 72 height 22
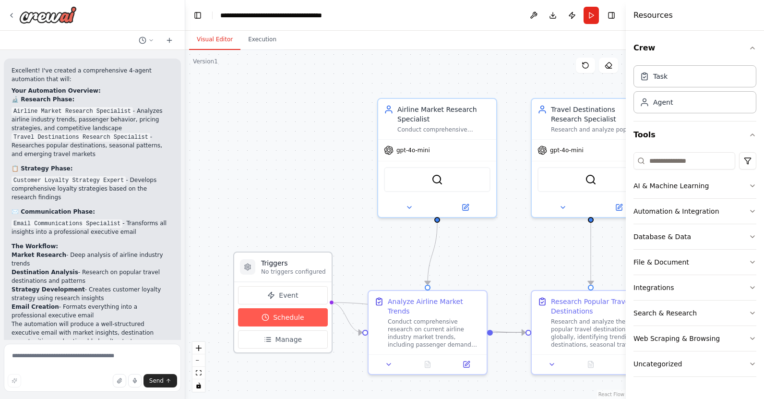
scroll to position [888, 0]
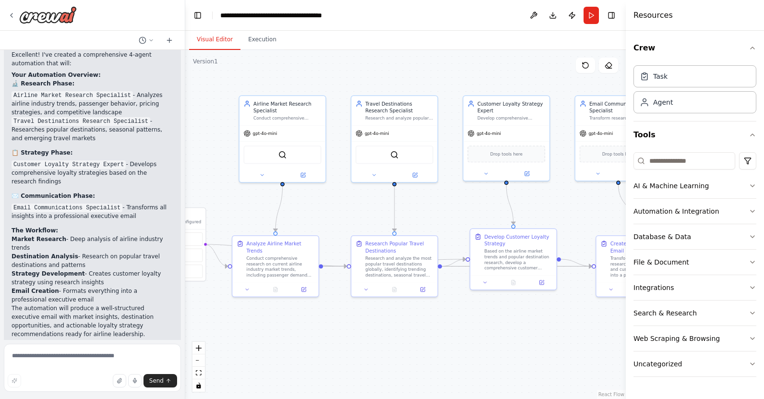
drag, startPoint x: 506, startPoint y: 241, endPoint x: 368, endPoint y: 201, distance: 142.9
click at [368, 201] on div ".deletable-edge-delete-btn { width: 20px; height: 20px; border: 0px solid #ffff…" at bounding box center [405, 224] width 440 height 349
click at [556, 14] on button "Download" at bounding box center [552, 15] width 15 height 17
